Goal: Information Seeking & Learning: Learn about a topic

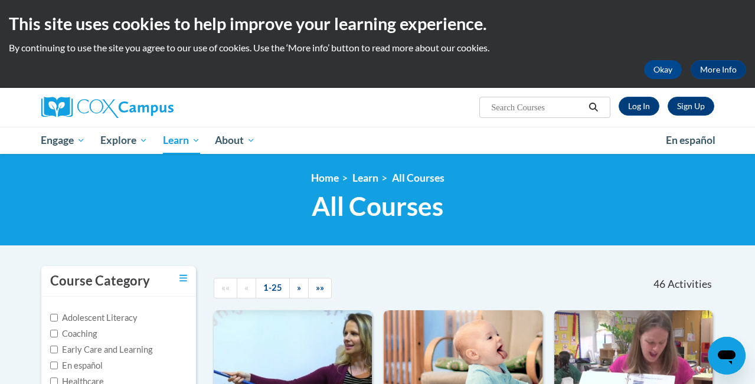
click at [516, 107] on input "Search..." at bounding box center [537, 107] width 94 height 14
type input "[MEDICAL_DATA]"
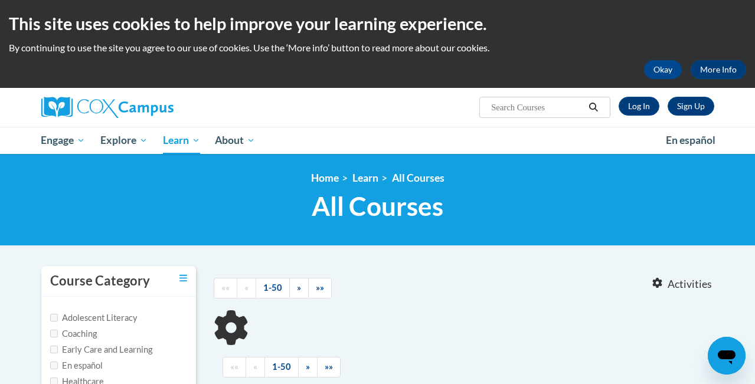
type input "[MEDICAL_DATA]"
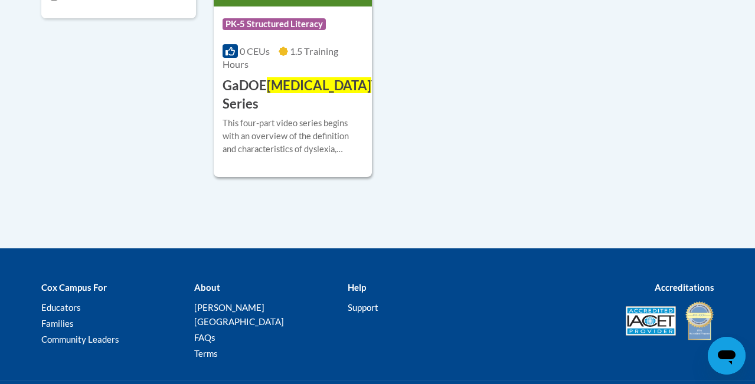
scroll to position [406, 0]
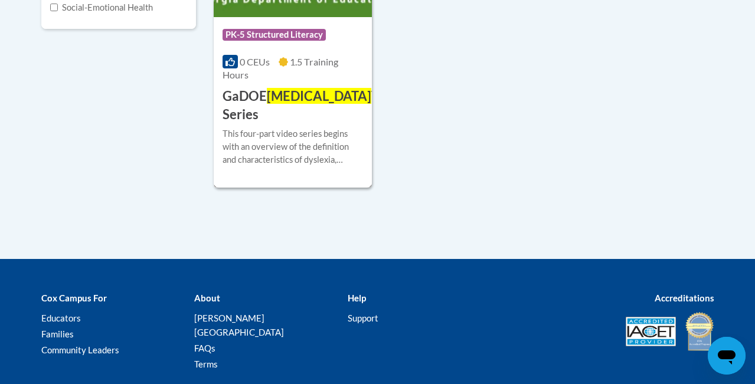
click at [257, 89] on h3 "GaDOE [MEDICAL_DATA] Video Series" at bounding box center [314, 105] width 184 height 37
